Goal: Task Accomplishment & Management: Use online tool/utility

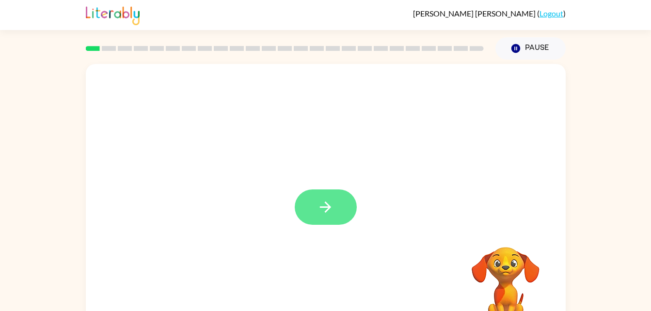
click at [322, 198] on button "button" at bounding box center [326, 207] width 62 height 35
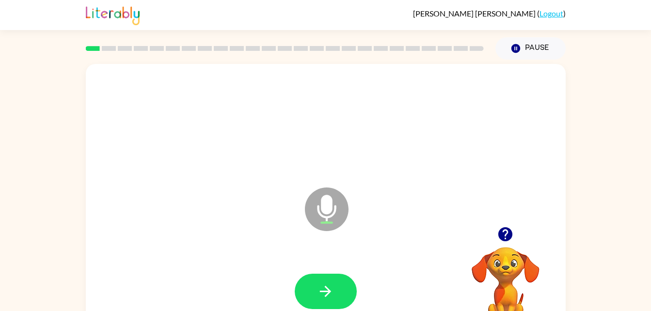
click at [325, 218] on icon "Microphone The Microphone is here when it is your turn to talk" at bounding box center [376, 221] width 146 height 73
click at [334, 225] on icon at bounding box center [327, 210] width 44 height 44
click at [328, 211] on icon "Microphone The Microphone is here when it is your turn to talk" at bounding box center [376, 221] width 146 height 73
drag, startPoint x: 328, startPoint y: 211, endPoint x: 333, endPoint y: 220, distance: 10.8
click at [333, 220] on icon "Microphone The Microphone is here when it is your turn to talk" at bounding box center [376, 221] width 146 height 73
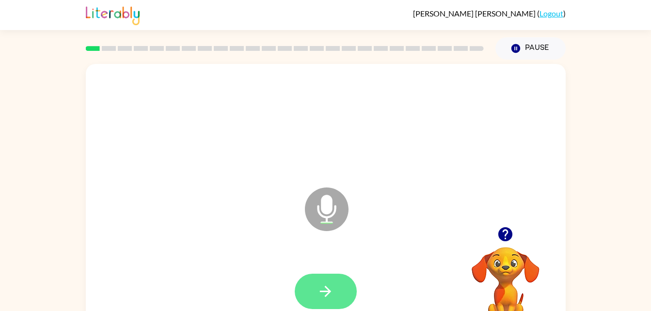
click at [328, 279] on button "button" at bounding box center [326, 291] width 62 height 35
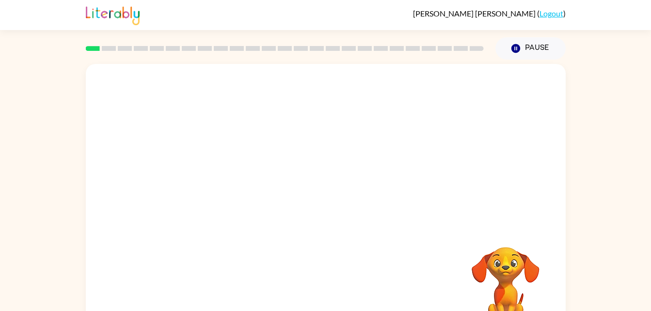
click at [503, 195] on div at bounding box center [303, 185] width 414 height 35
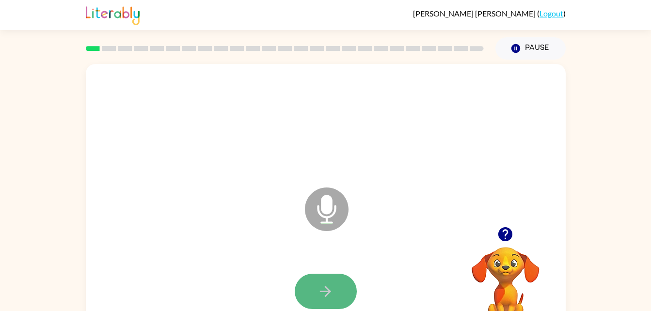
click at [336, 285] on button "button" at bounding box center [326, 291] width 62 height 35
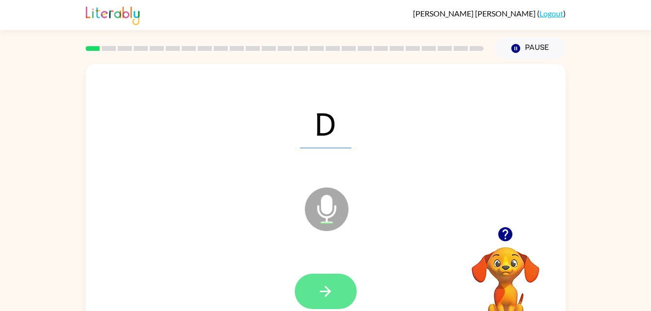
click at [326, 288] on icon "button" at bounding box center [325, 291] width 11 height 11
drag, startPoint x: 326, startPoint y: 288, endPoint x: 346, endPoint y: 286, distance: 19.5
click at [346, 286] on div at bounding box center [326, 291] width 62 height 35
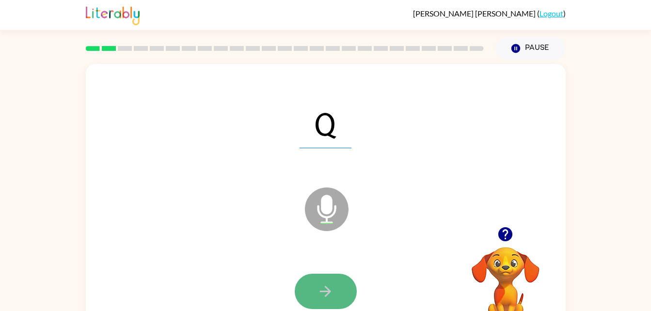
click at [346, 286] on button "button" at bounding box center [326, 291] width 62 height 35
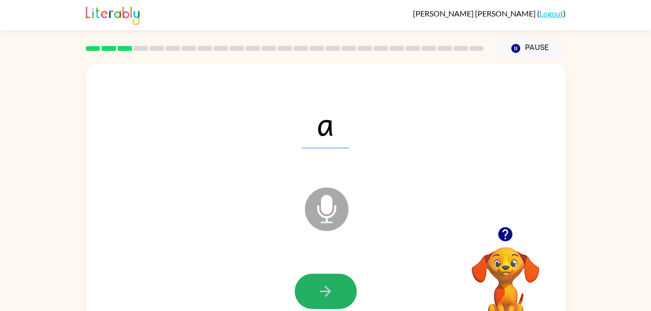
click at [346, 286] on button "button" at bounding box center [326, 291] width 62 height 35
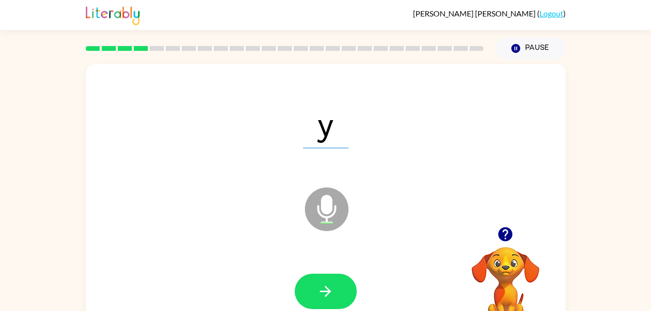
drag, startPoint x: 335, startPoint y: 301, endPoint x: 340, endPoint y: 311, distance: 11.7
click at [340, 311] on html "[PERSON_NAME] ( Logout ) Pause Pause y Microphone The Microphone is here when i…" at bounding box center [325, 170] width 651 height 341
click at [332, 280] on button "button" at bounding box center [326, 291] width 62 height 35
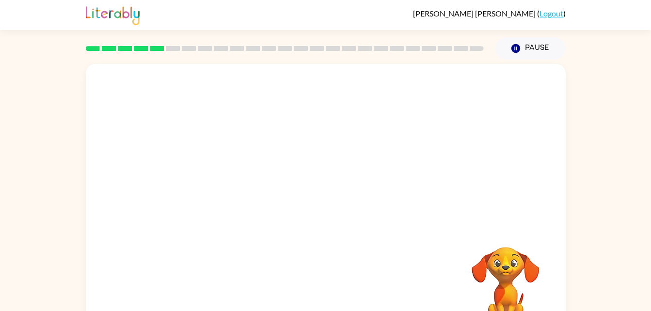
click at [340, 273] on div "Your browser must support playing .mp4 files to use Literably. Please try using…" at bounding box center [326, 202] width 480 height 277
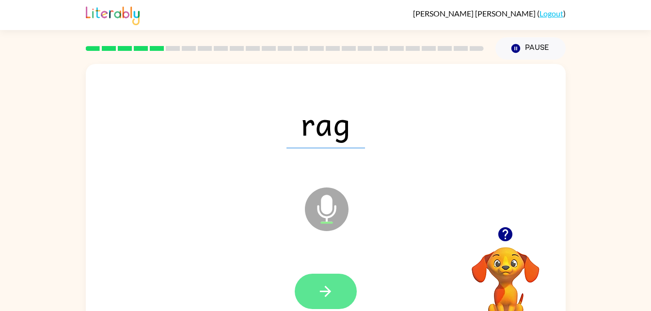
click at [323, 287] on icon "button" at bounding box center [325, 291] width 17 height 17
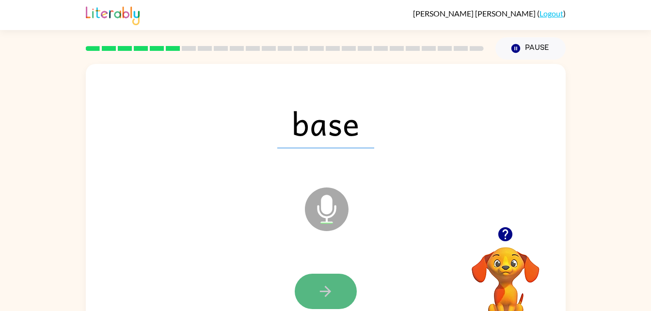
click at [326, 304] on button "button" at bounding box center [326, 291] width 62 height 35
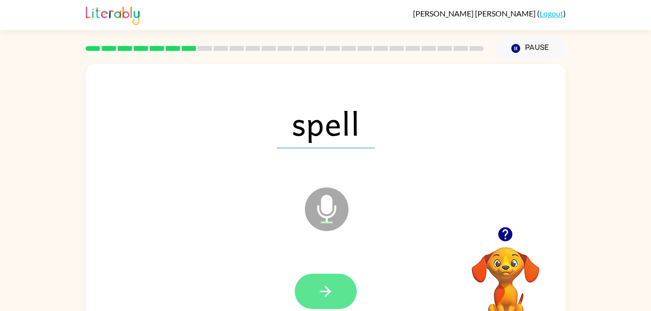
click at [337, 295] on button "button" at bounding box center [326, 291] width 62 height 35
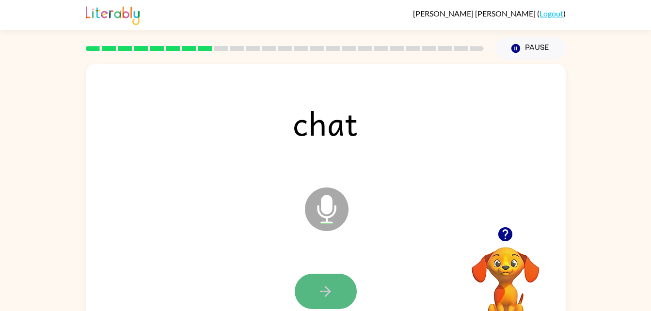
click at [327, 292] on icon "button" at bounding box center [325, 291] width 11 height 11
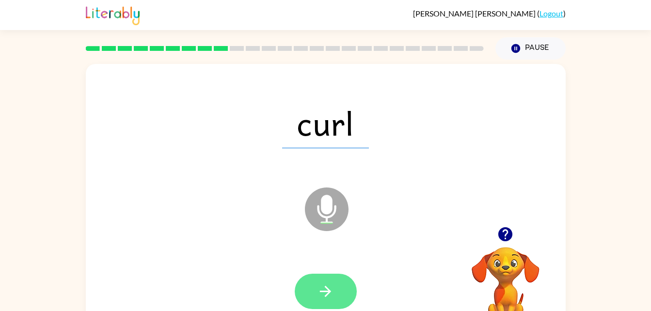
click at [326, 293] on icon "button" at bounding box center [325, 291] width 17 height 17
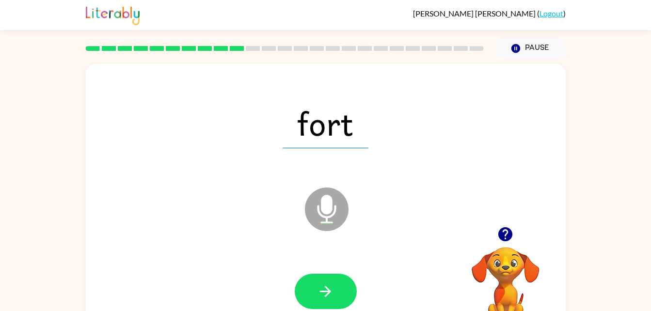
click at [326, 293] on icon "button" at bounding box center [325, 291] width 17 height 17
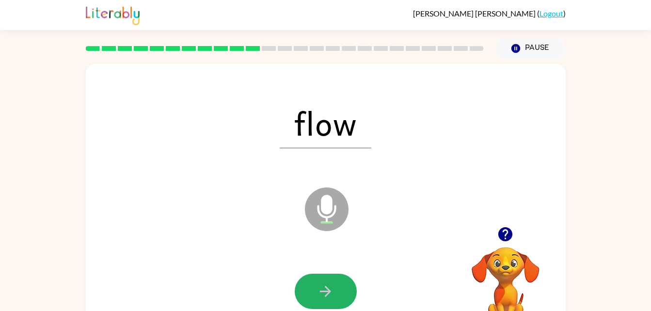
click at [326, 293] on icon "button" at bounding box center [325, 291] width 17 height 17
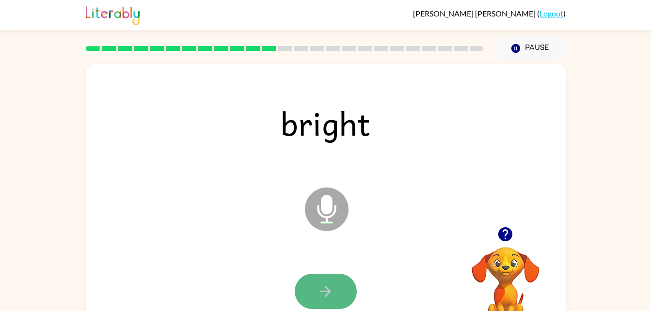
click at [326, 293] on icon "button" at bounding box center [325, 291] width 17 height 17
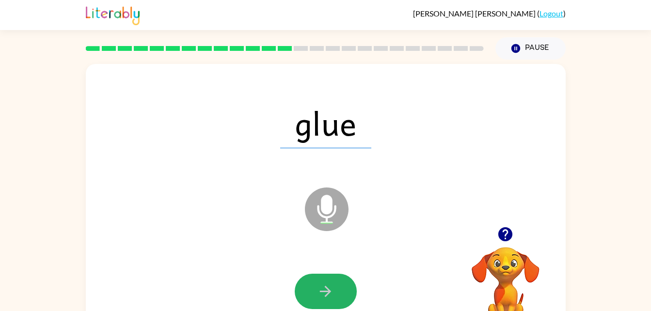
click at [326, 293] on icon "button" at bounding box center [325, 291] width 17 height 17
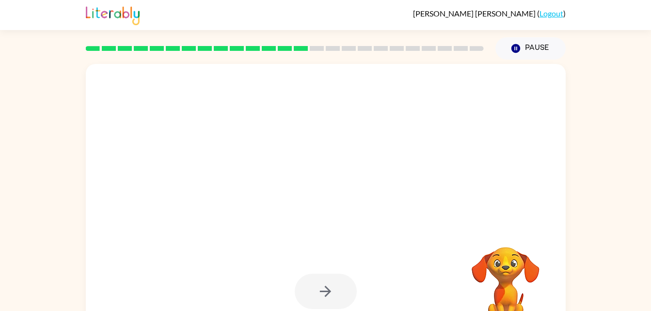
click at [326, 293] on div at bounding box center [326, 291] width 62 height 35
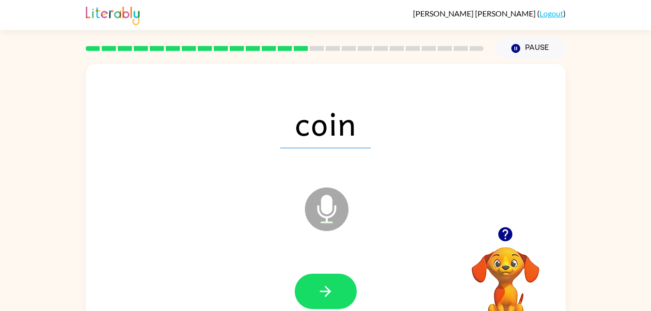
click at [472, 307] on video "Your browser must support playing .mp4 files to use Literably. Please try using…" at bounding box center [505, 280] width 97 height 97
click at [329, 281] on button "button" at bounding box center [326, 291] width 62 height 35
click at [328, 215] on icon at bounding box center [327, 210] width 44 height 44
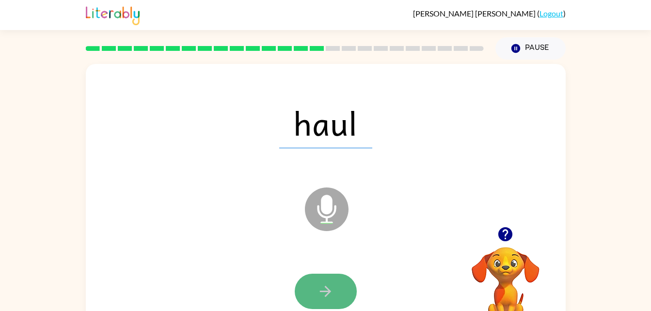
click at [321, 292] on icon "button" at bounding box center [325, 291] width 11 height 11
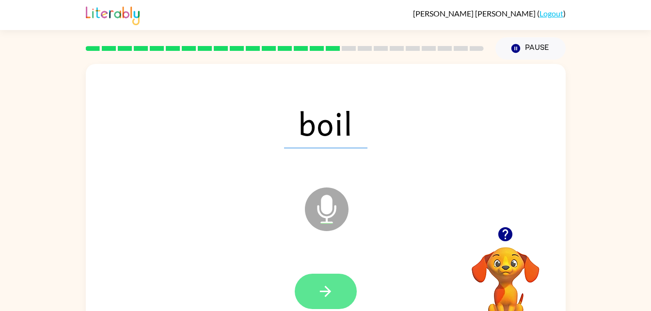
click at [318, 299] on icon "button" at bounding box center [325, 291] width 17 height 17
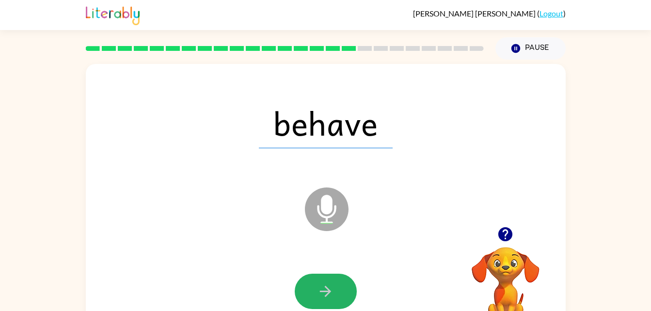
click at [318, 299] on icon "button" at bounding box center [325, 291] width 17 height 17
click at [329, 300] on icon "button" at bounding box center [325, 291] width 17 height 17
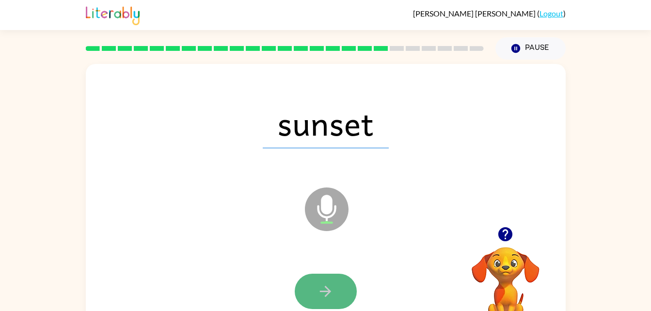
click at [336, 300] on button "button" at bounding box center [326, 291] width 62 height 35
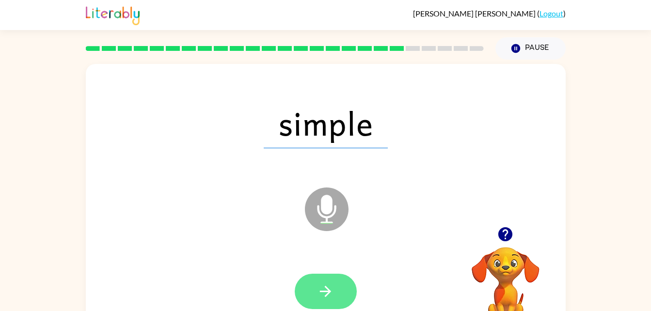
click at [344, 282] on button "button" at bounding box center [326, 291] width 62 height 35
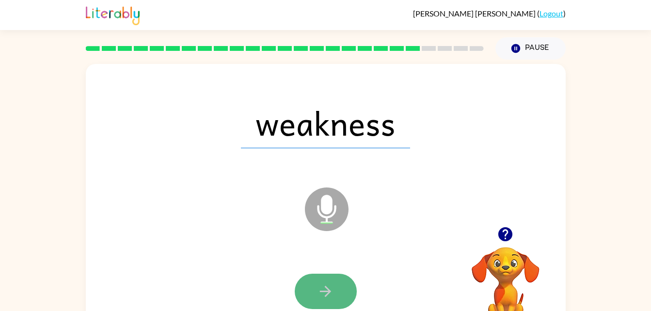
click at [337, 287] on button "button" at bounding box center [326, 291] width 62 height 35
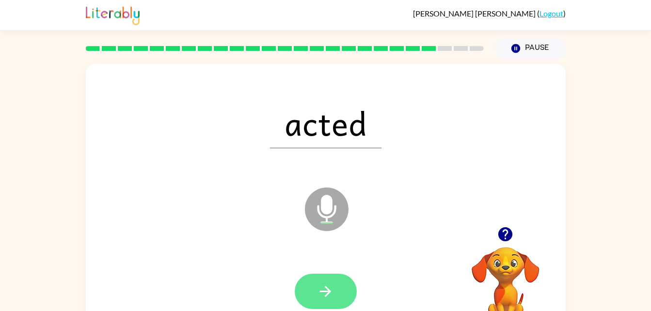
click at [334, 295] on button "button" at bounding box center [326, 291] width 62 height 35
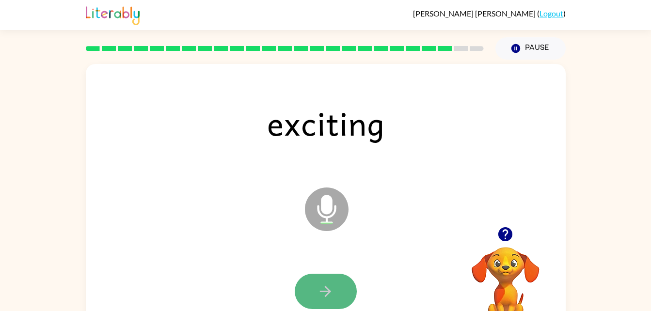
drag, startPoint x: 334, startPoint y: 292, endPoint x: 309, endPoint y: 291, distance: 25.2
click at [309, 291] on button "button" at bounding box center [326, 291] width 62 height 35
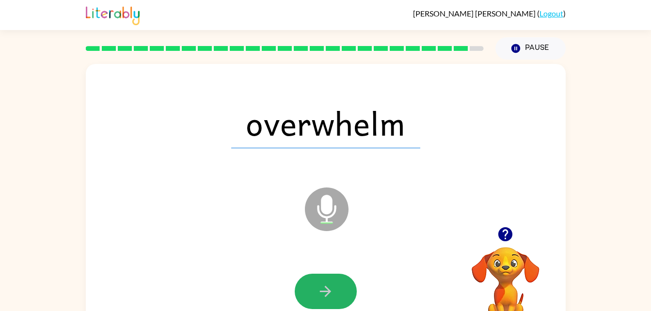
click at [309, 291] on button "button" at bounding box center [326, 291] width 62 height 35
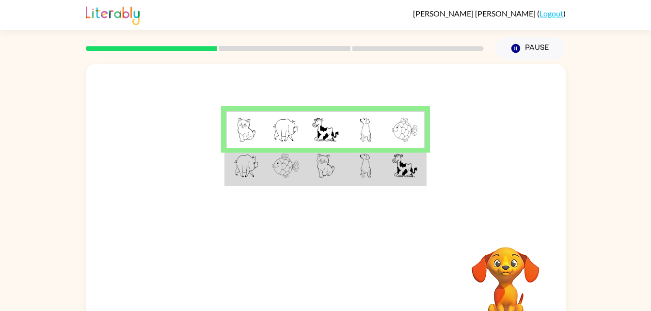
drag, startPoint x: 325, startPoint y: 164, endPoint x: 277, endPoint y: 168, distance: 48.1
click at [277, 168] on img at bounding box center [286, 166] width 26 height 24
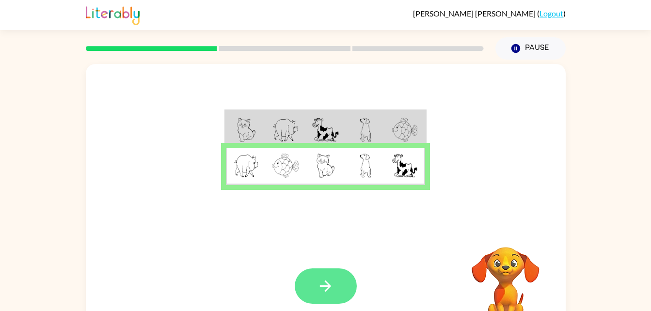
click at [326, 295] on icon "button" at bounding box center [325, 286] width 17 height 17
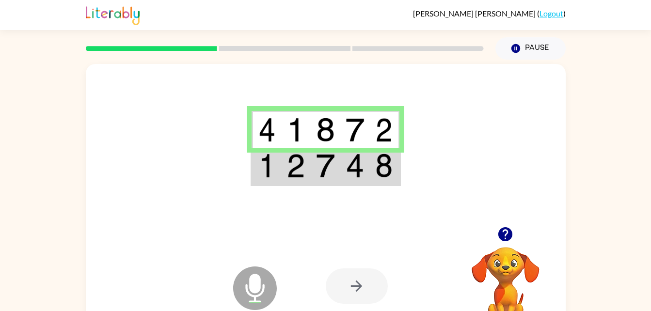
click at [280, 165] on td at bounding box center [267, 166] width 30 height 37
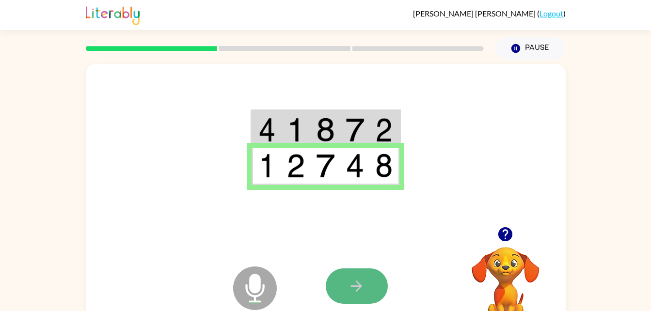
click at [352, 301] on button "button" at bounding box center [357, 286] width 62 height 35
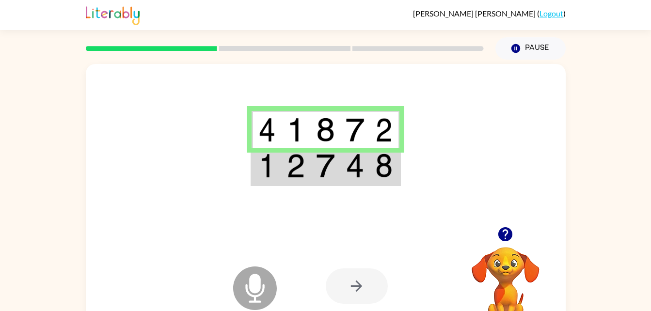
click at [280, 183] on td at bounding box center [267, 166] width 30 height 37
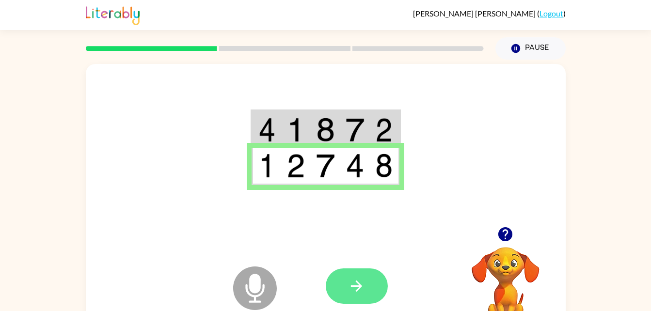
click at [385, 288] on button "button" at bounding box center [357, 286] width 62 height 35
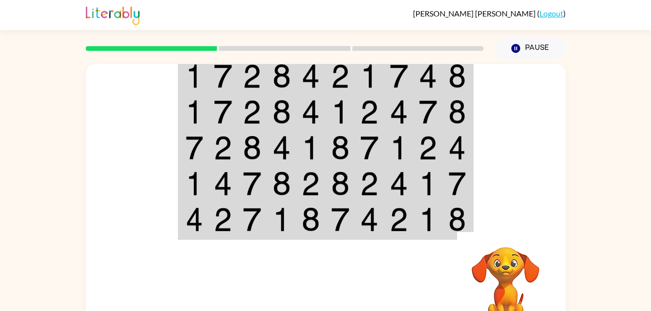
click at [392, 281] on div at bounding box center [397, 286] width 143 height 109
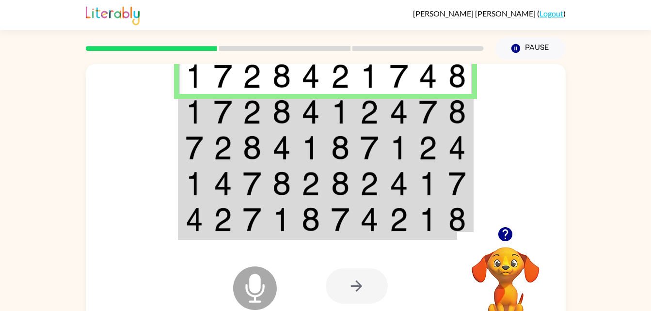
click at [195, 84] on img at bounding box center [194, 76] width 17 height 24
click at [343, 112] on img at bounding box center [340, 112] width 18 height 24
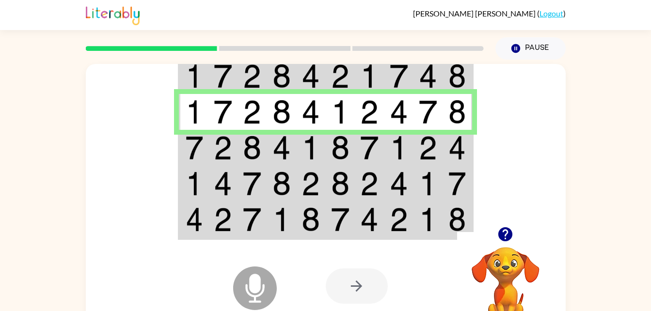
click at [343, 112] on img at bounding box center [340, 112] width 18 height 24
click at [229, 150] on img at bounding box center [223, 148] width 18 height 24
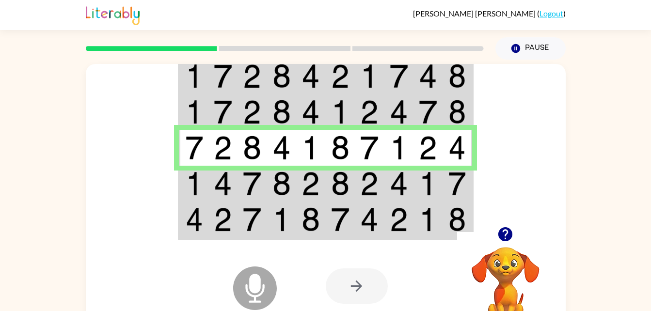
click at [357, 166] on td at bounding box center [370, 184] width 30 height 36
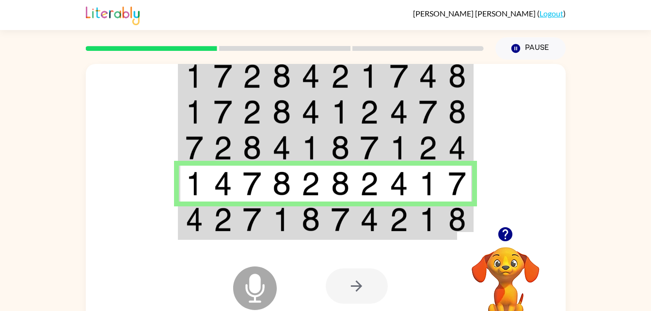
click at [382, 155] on td at bounding box center [370, 148] width 30 height 36
click at [211, 221] on td at bounding box center [224, 220] width 30 height 37
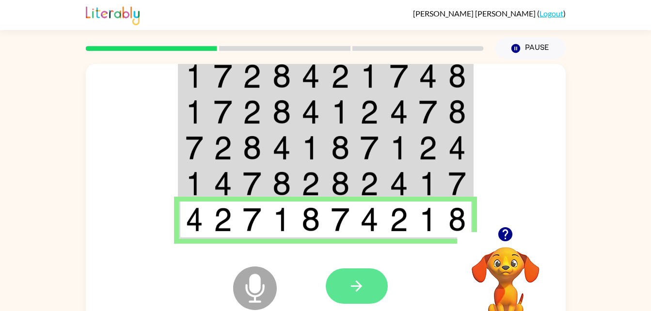
click at [386, 284] on button "button" at bounding box center [357, 286] width 62 height 35
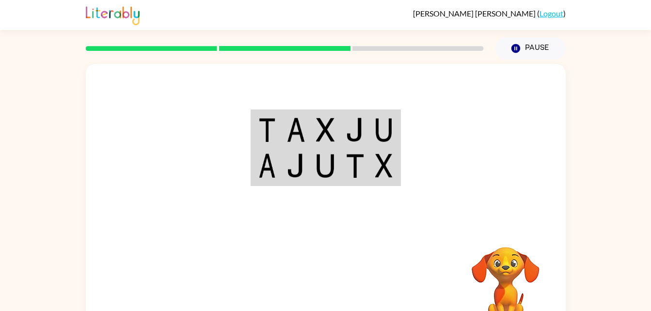
click at [403, 127] on div at bounding box center [326, 145] width 480 height 163
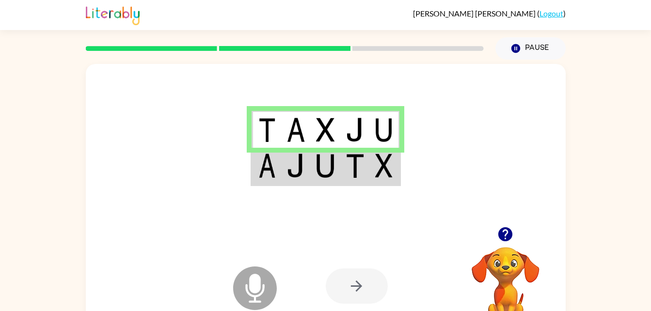
click at [272, 133] on img at bounding box center [267, 130] width 17 height 24
click at [280, 174] on td at bounding box center [267, 166] width 30 height 37
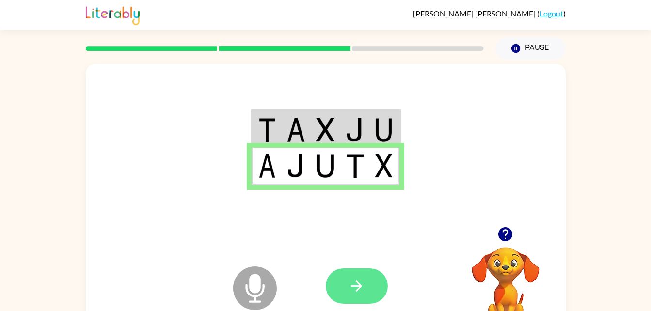
click at [368, 292] on button "button" at bounding box center [357, 286] width 62 height 35
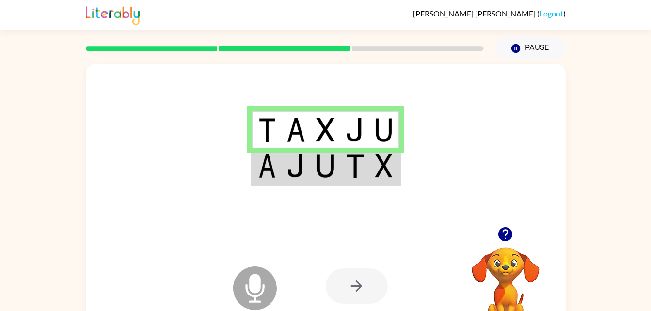
click at [267, 173] on img at bounding box center [267, 166] width 17 height 24
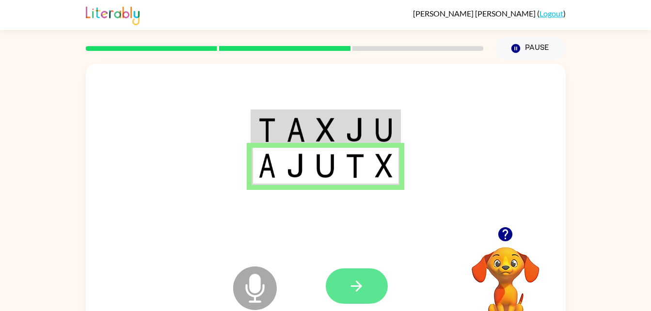
click at [363, 298] on button "button" at bounding box center [357, 286] width 62 height 35
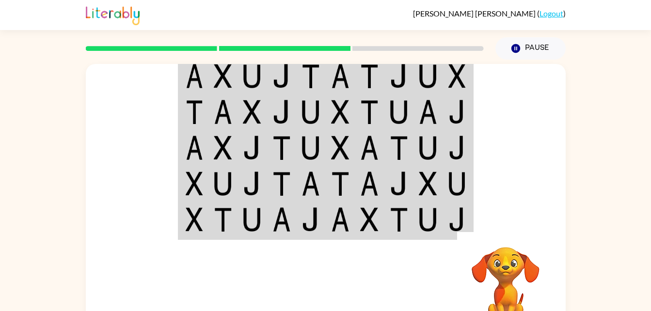
click at [249, 91] on td at bounding box center [253, 75] width 30 height 37
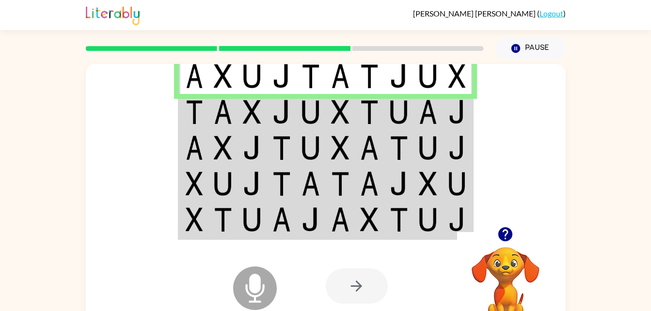
click at [187, 114] on img at bounding box center [194, 112] width 17 height 24
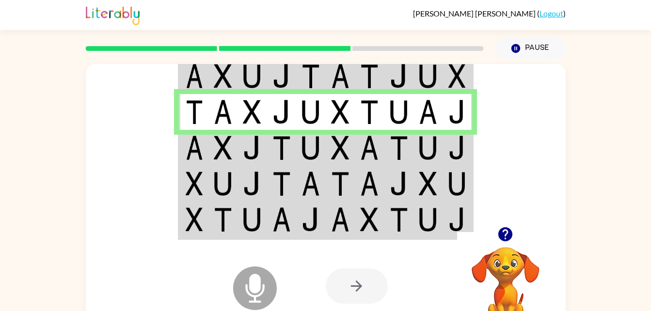
click at [193, 162] on td at bounding box center [194, 148] width 30 height 36
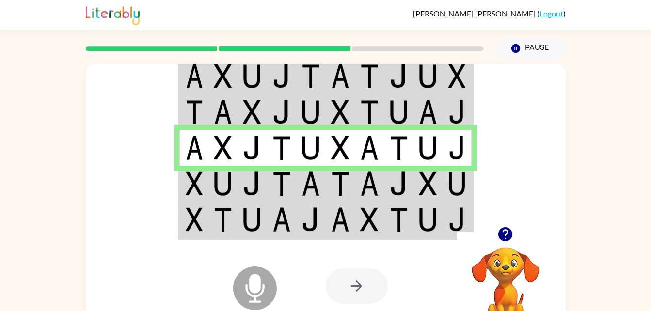
click at [214, 177] on img at bounding box center [223, 184] width 18 height 24
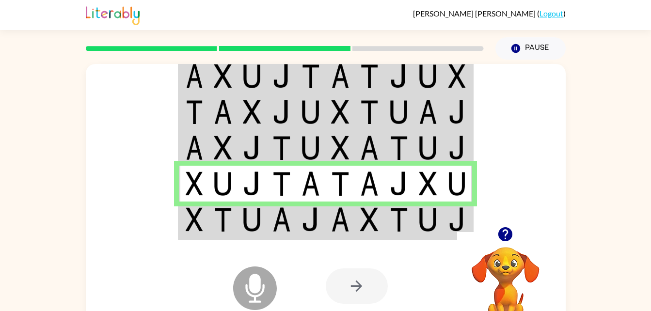
click at [415, 243] on div at bounding box center [397, 286] width 143 height 109
click at [398, 216] on img at bounding box center [399, 220] width 18 height 24
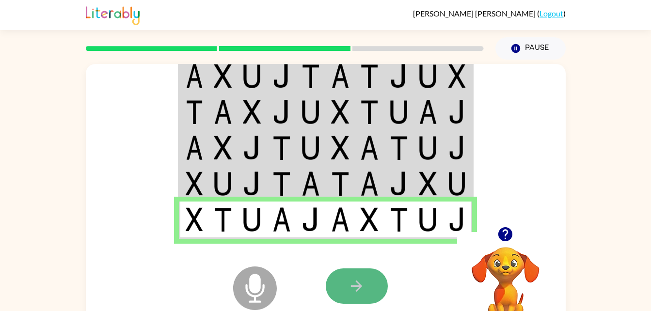
click at [355, 289] on icon "button" at bounding box center [356, 286] width 17 height 17
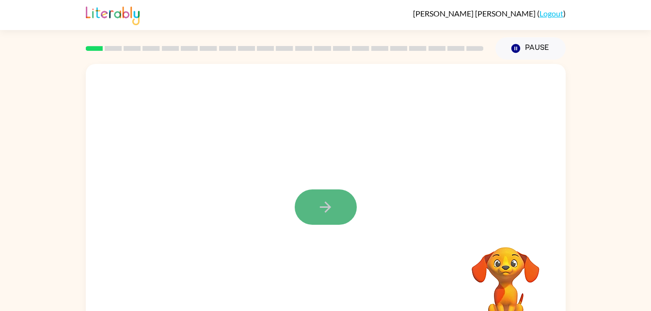
click at [335, 206] on button "button" at bounding box center [326, 207] width 62 height 35
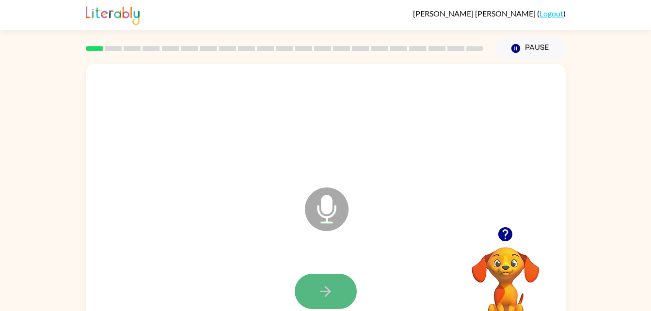
click at [330, 274] on button "button" at bounding box center [326, 291] width 62 height 35
click at [338, 287] on button "button" at bounding box center [326, 291] width 62 height 35
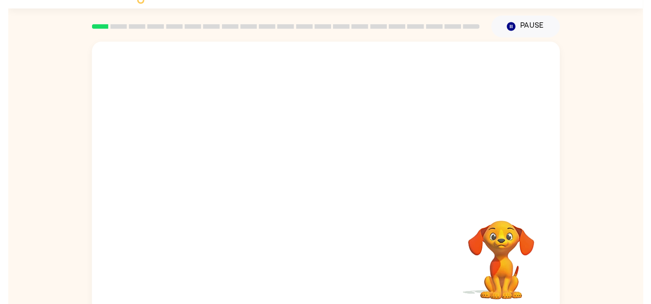
scroll to position [30, 0]
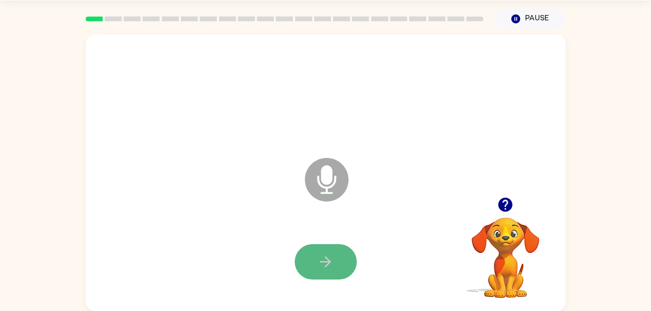
click at [332, 274] on button "button" at bounding box center [326, 261] width 62 height 35
click at [335, 261] on button "button" at bounding box center [326, 261] width 62 height 35
drag, startPoint x: 335, startPoint y: 261, endPoint x: 329, endPoint y: 250, distance: 13.0
click at [329, 250] on button "button" at bounding box center [326, 261] width 62 height 35
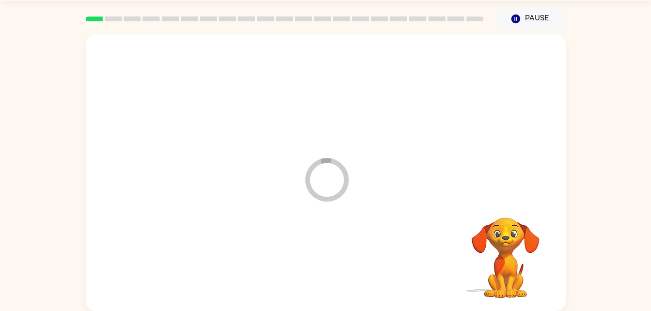
click at [329, 250] on div at bounding box center [326, 263] width 461 height 80
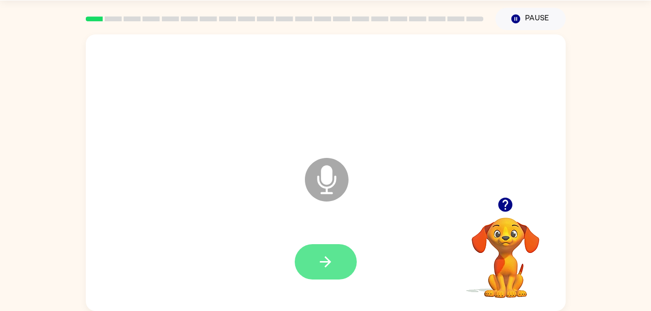
click at [335, 260] on button "button" at bounding box center [326, 261] width 62 height 35
click at [504, 236] on video "Your browser must support playing .mp4 files to use Literably. Please try using…" at bounding box center [505, 251] width 97 height 97
click at [497, 233] on video "Your browser must support playing .mp4 files to use Literably. Please try using…" at bounding box center [505, 251] width 97 height 97
click at [324, 170] on icon "Microphone The Microphone is here when it is your turn to talk" at bounding box center [376, 192] width 146 height 73
click at [346, 269] on button "button" at bounding box center [326, 261] width 62 height 35
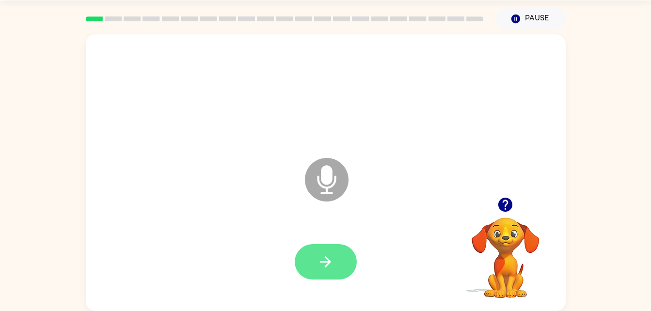
click at [342, 267] on button "button" at bounding box center [326, 261] width 62 height 35
drag, startPoint x: 342, startPoint y: 267, endPoint x: 350, endPoint y: 248, distance: 20.9
click at [350, 248] on div at bounding box center [326, 263] width 461 height 80
click at [333, 261] on icon "button" at bounding box center [325, 262] width 17 height 17
drag, startPoint x: 333, startPoint y: 261, endPoint x: 308, endPoint y: 272, distance: 26.9
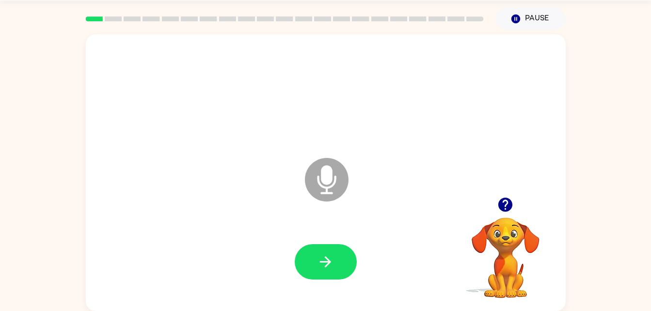
click at [308, 272] on button "button" at bounding box center [326, 261] width 62 height 35
click at [352, 247] on div at bounding box center [326, 261] width 62 height 35
click at [332, 272] on button "button" at bounding box center [326, 261] width 62 height 35
click at [315, 268] on button "button" at bounding box center [326, 261] width 62 height 35
click at [337, 273] on button "button" at bounding box center [326, 261] width 62 height 35
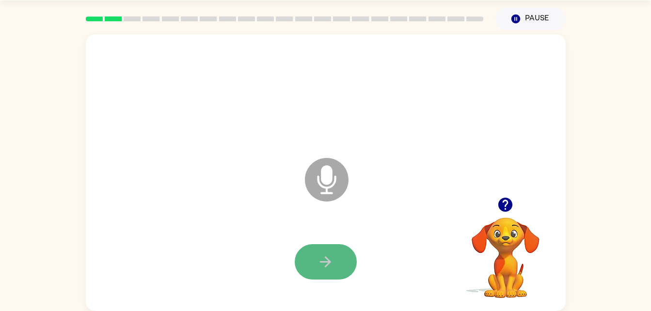
click at [315, 258] on button "button" at bounding box center [326, 261] width 62 height 35
click at [334, 261] on button "button" at bounding box center [326, 261] width 62 height 35
click at [335, 260] on button "button" at bounding box center [326, 261] width 62 height 35
drag, startPoint x: 332, startPoint y: 261, endPoint x: 309, endPoint y: 259, distance: 23.0
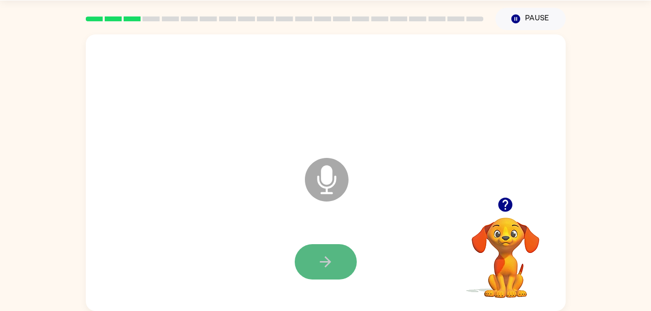
click at [309, 259] on button "button" at bounding box center [326, 261] width 62 height 35
click at [326, 256] on icon "button" at bounding box center [325, 262] width 17 height 17
click at [452, 162] on div "Microphone The Microphone is here when it is your turn to talk" at bounding box center [303, 155] width 414 height 35
click at [313, 245] on button "button" at bounding box center [326, 261] width 62 height 35
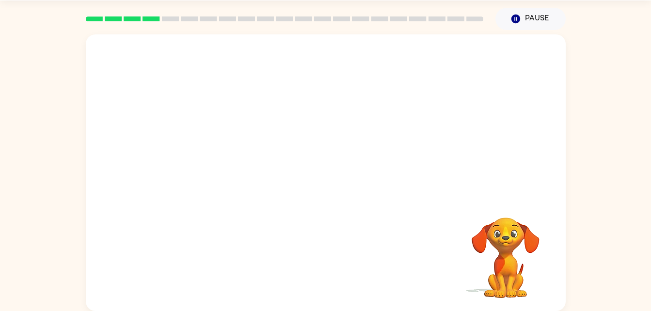
click at [313, 245] on div at bounding box center [326, 263] width 461 height 80
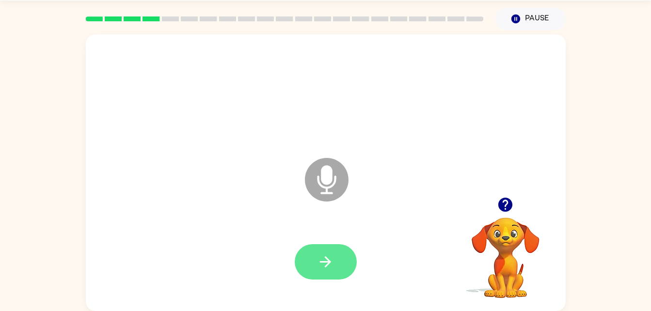
click at [325, 271] on button "button" at bounding box center [326, 261] width 62 height 35
click at [332, 265] on icon "button" at bounding box center [325, 262] width 17 height 17
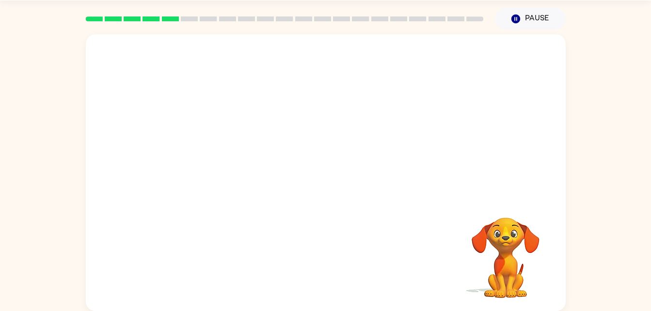
click at [268, 226] on div "Your browser must support playing .mp4 files to use Literably. Please try using…" at bounding box center [326, 172] width 480 height 277
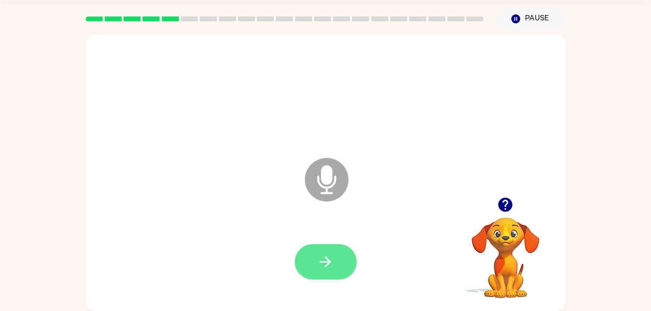
click at [353, 268] on button "button" at bounding box center [326, 261] width 62 height 35
click at [323, 260] on icon "button" at bounding box center [325, 262] width 17 height 17
click at [324, 262] on icon "button" at bounding box center [325, 262] width 11 height 11
click at [345, 263] on div at bounding box center [326, 261] width 62 height 35
click at [345, 263] on button "button" at bounding box center [326, 261] width 62 height 35
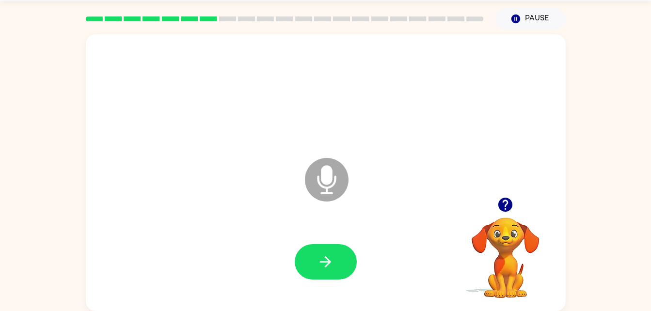
click at [343, 269] on button "button" at bounding box center [326, 261] width 62 height 35
click at [342, 270] on button "button" at bounding box center [326, 261] width 62 height 35
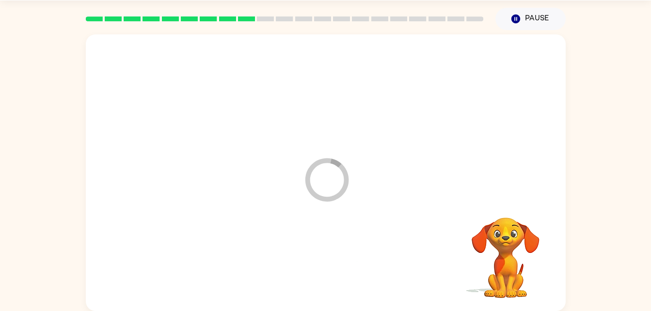
click at [342, 270] on div at bounding box center [326, 263] width 461 height 80
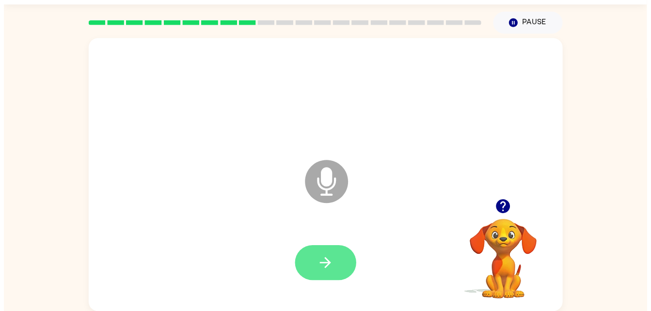
scroll to position [18, 0]
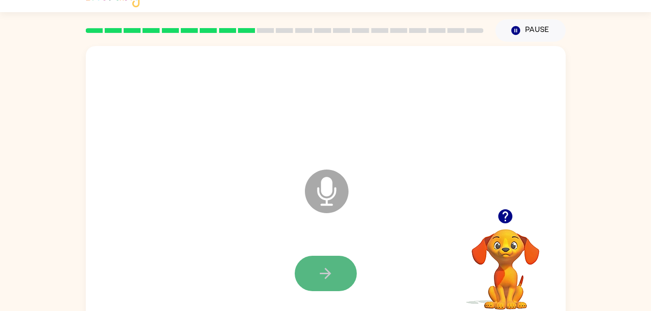
drag, startPoint x: 342, startPoint y: 270, endPoint x: 296, endPoint y: 271, distance: 46.1
click at [296, 271] on button "button" at bounding box center [326, 273] width 62 height 35
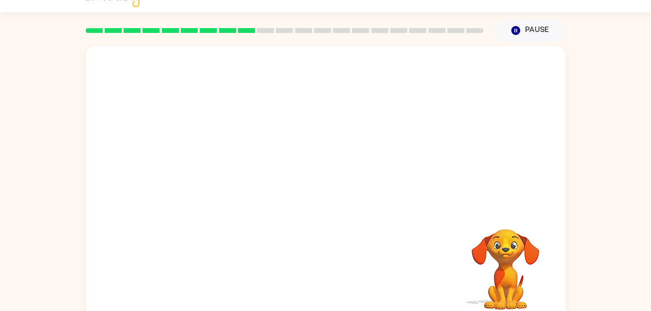
click at [76, 177] on div "Your browser must support playing .mp4 files to use Literably. Please try using…" at bounding box center [325, 182] width 651 height 281
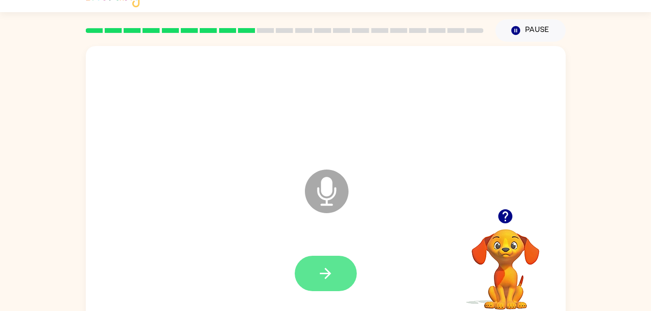
click at [311, 259] on button "button" at bounding box center [326, 273] width 62 height 35
drag, startPoint x: 311, startPoint y: 259, endPoint x: 359, endPoint y: 257, distance: 48.0
click at [359, 257] on div at bounding box center [326, 274] width 461 height 80
click at [308, 295] on div at bounding box center [326, 274] width 461 height 80
click at [310, 286] on button "button" at bounding box center [326, 273] width 62 height 35
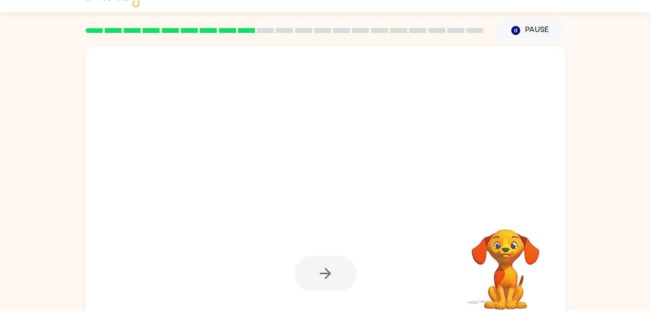
click at [310, 286] on div at bounding box center [326, 273] width 62 height 35
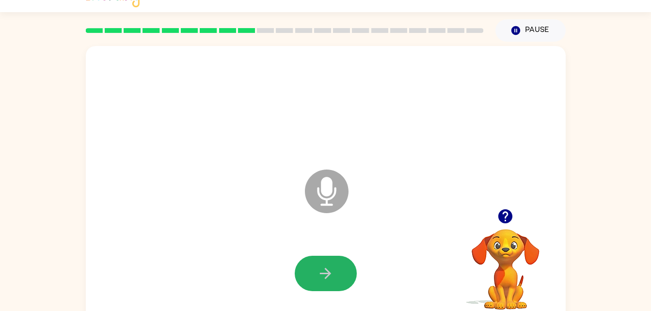
click at [309, 285] on button "button" at bounding box center [326, 273] width 62 height 35
drag, startPoint x: 309, startPoint y: 285, endPoint x: 272, endPoint y: 265, distance: 42.1
click at [272, 265] on div at bounding box center [326, 274] width 461 height 80
click at [344, 268] on button "button" at bounding box center [326, 273] width 62 height 35
click at [328, 270] on icon "button" at bounding box center [325, 273] width 17 height 17
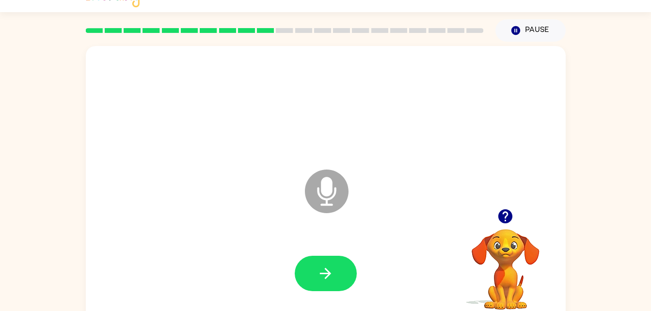
click at [328, 270] on icon "button" at bounding box center [325, 273] width 17 height 17
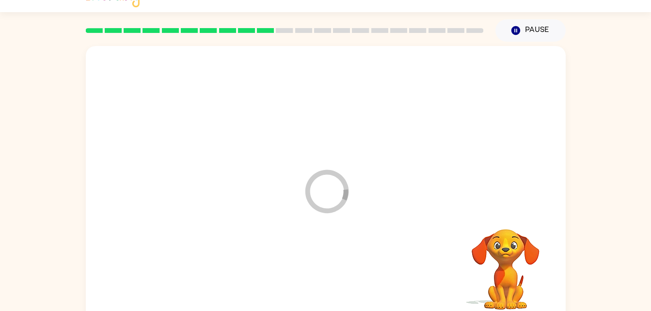
click at [328, 270] on div at bounding box center [326, 274] width 461 height 80
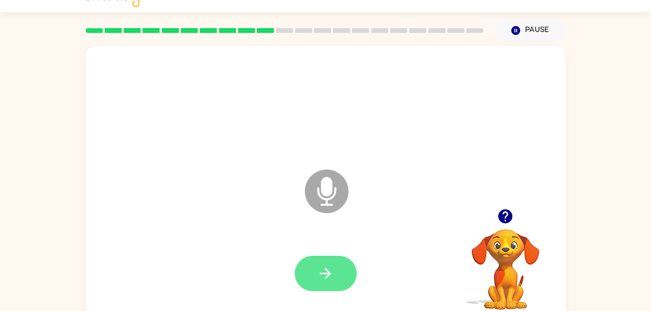
click at [321, 269] on icon "button" at bounding box center [325, 273] width 17 height 17
click at [506, 239] on video "Your browser must support playing .mp4 files to use Literably. Please try using…" at bounding box center [505, 262] width 97 height 97
click at [501, 213] on icon "button" at bounding box center [506, 217] width 14 height 14
click at [309, 286] on button "button" at bounding box center [326, 273] width 62 height 35
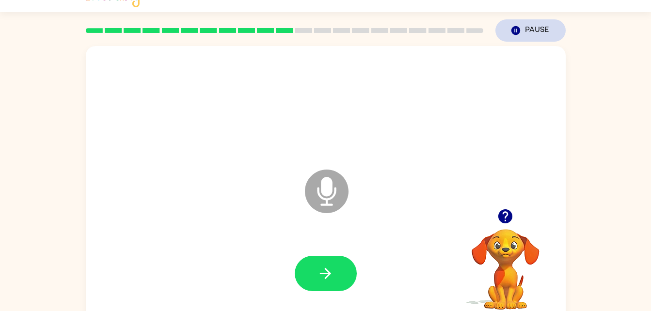
click at [526, 31] on button "Pause Pause" at bounding box center [531, 30] width 70 height 22
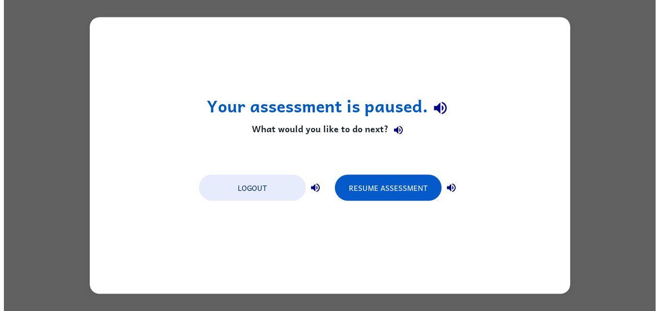
scroll to position [0, 0]
